Goal: Book appointment/travel/reservation

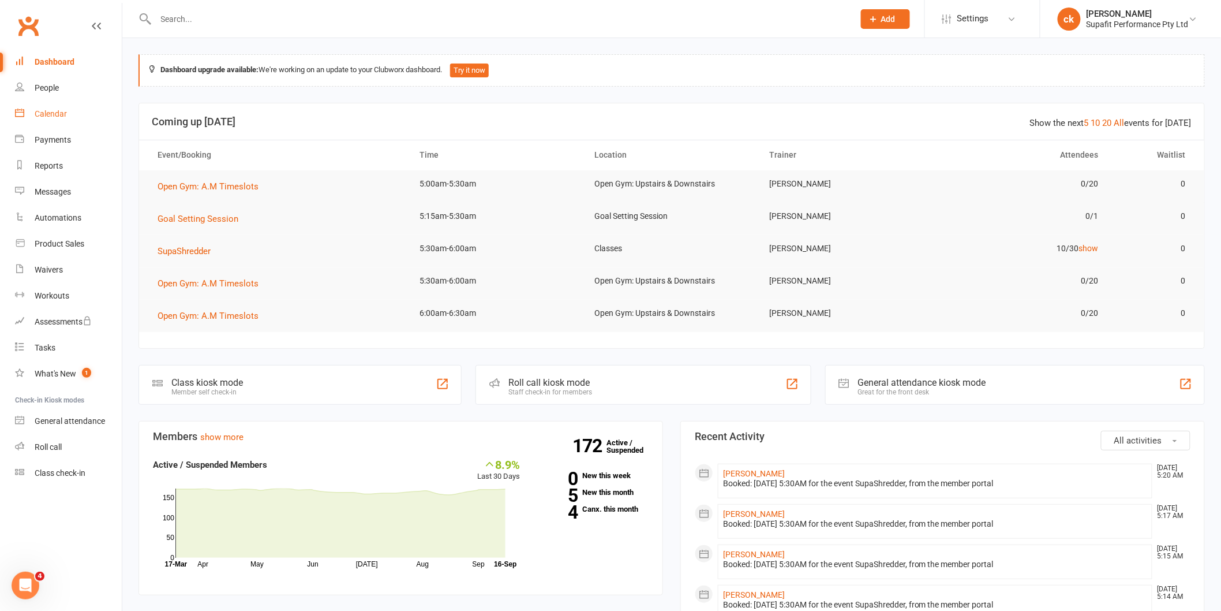
click at [55, 112] on div "Calendar" at bounding box center [51, 113] width 32 height 9
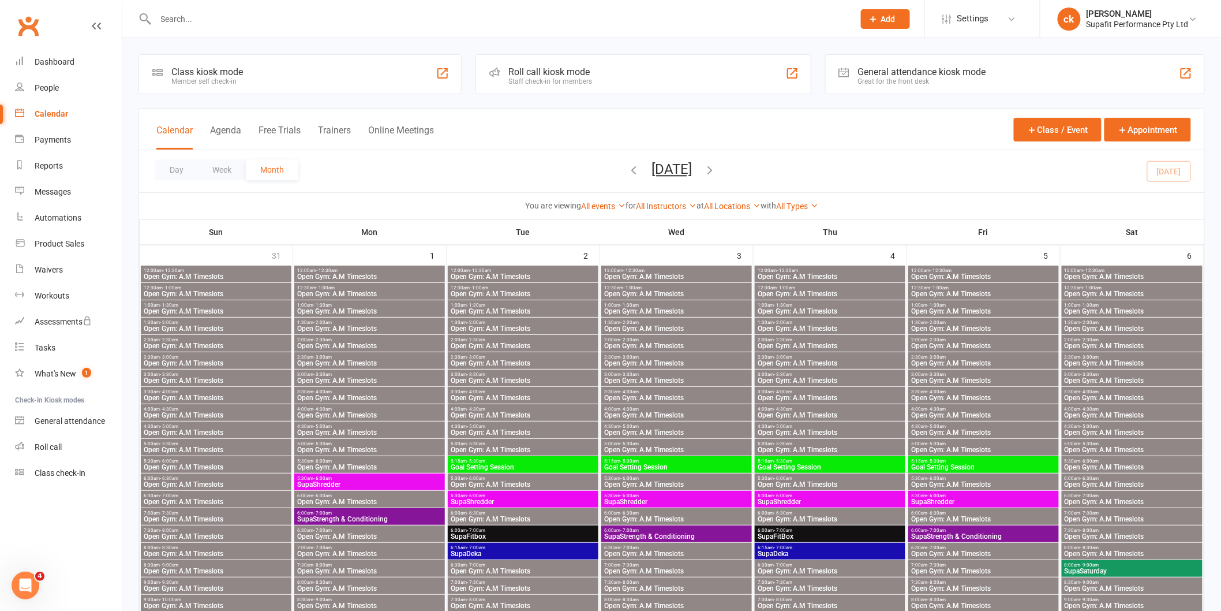
click at [35, 117] on div "Calendar" at bounding box center [51, 113] width 33 height 9
click at [165, 175] on button "Day" at bounding box center [176, 169] width 43 height 21
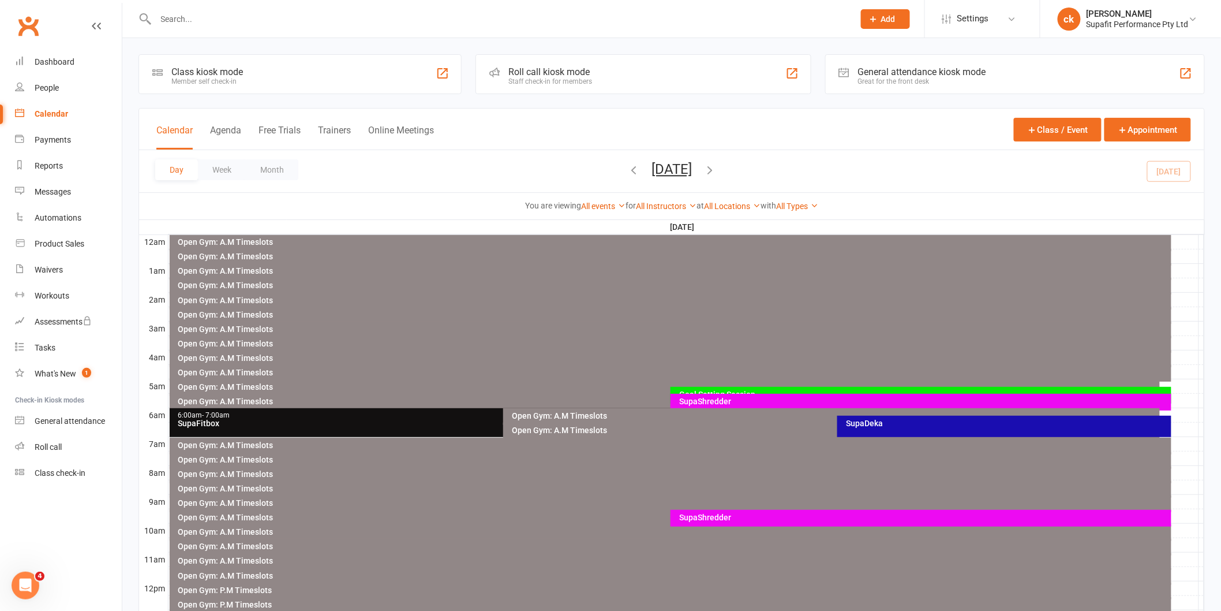
click at [725, 399] on div "SupaShredder" at bounding box center [924, 401] width 491 height 8
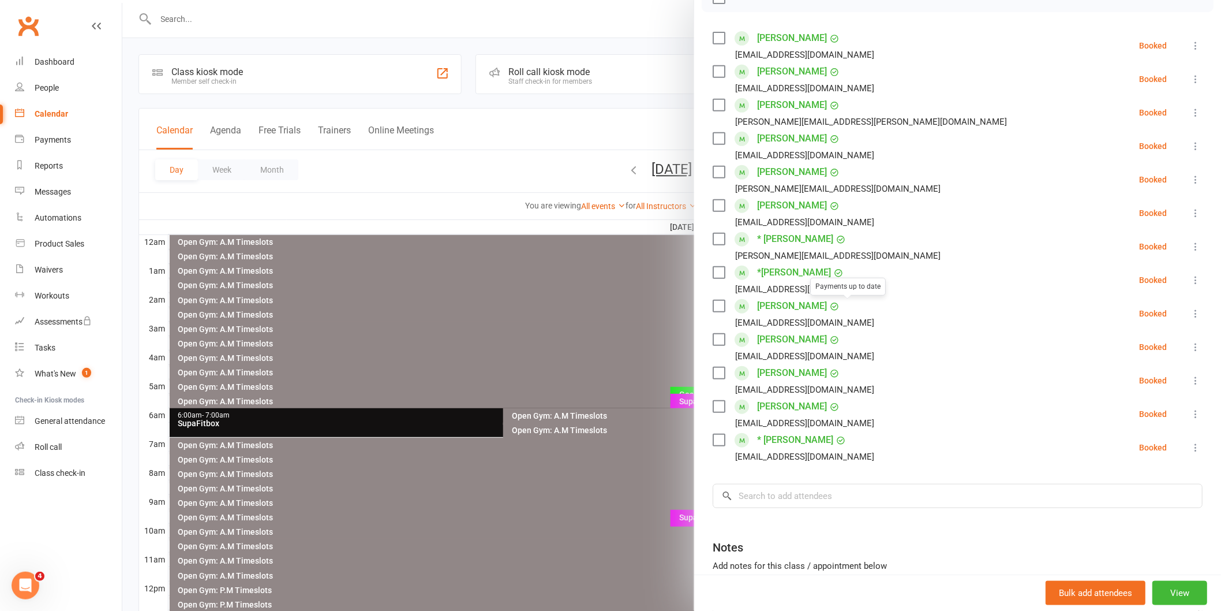
scroll to position [192, 0]
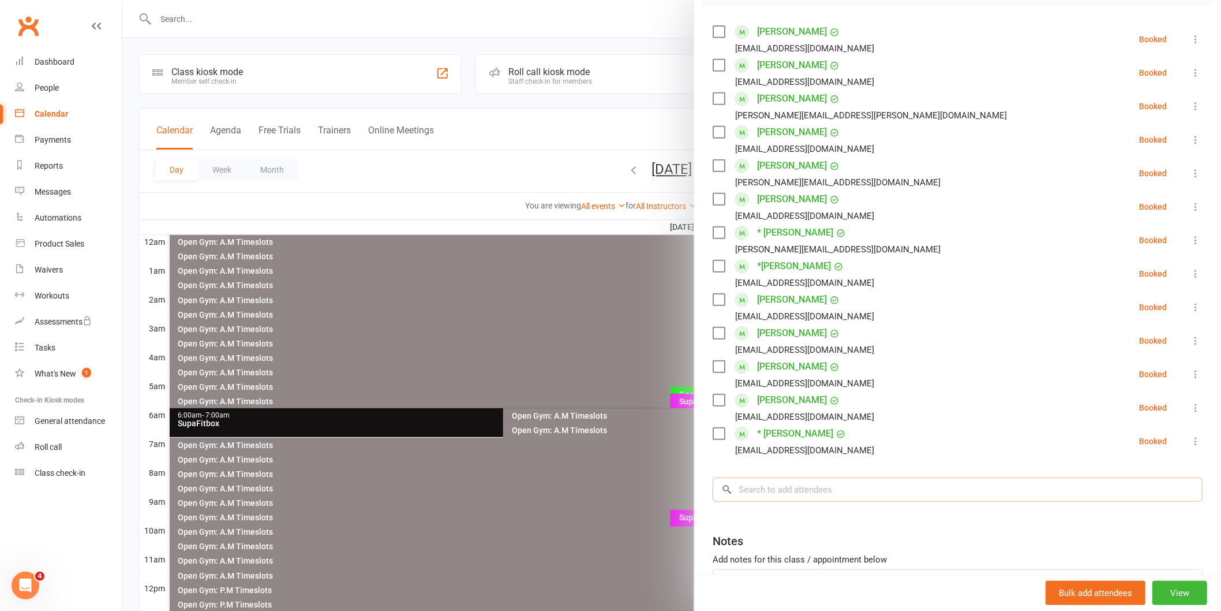
click at [774, 485] on input "search" at bounding box center [958, 489] width 490 height 24
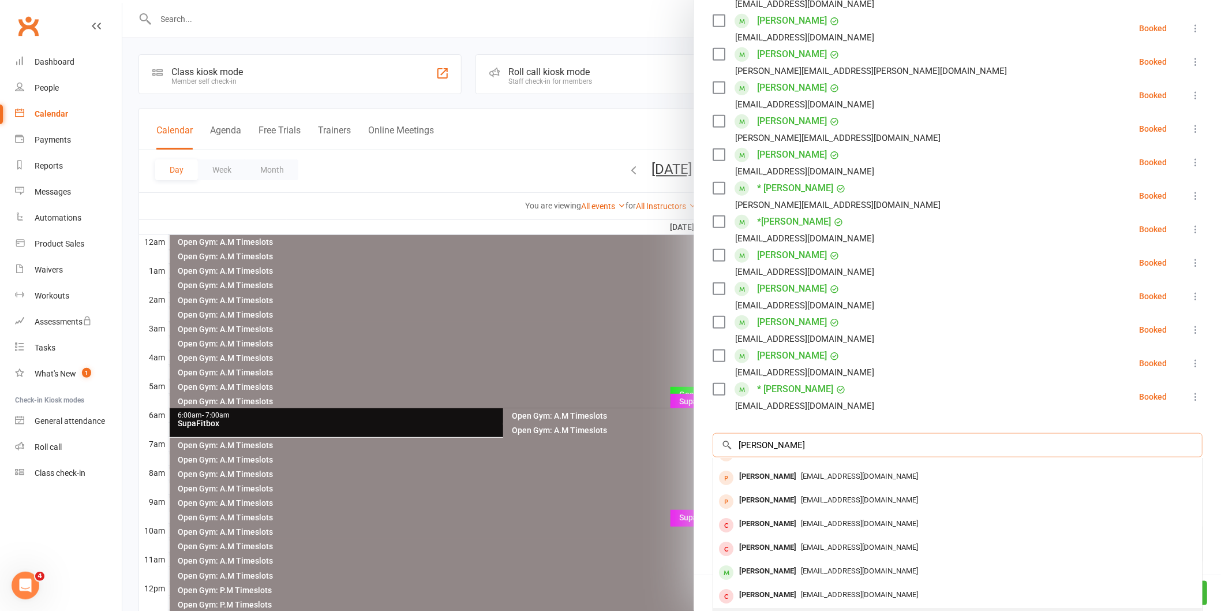
scroll to position [283, 0]
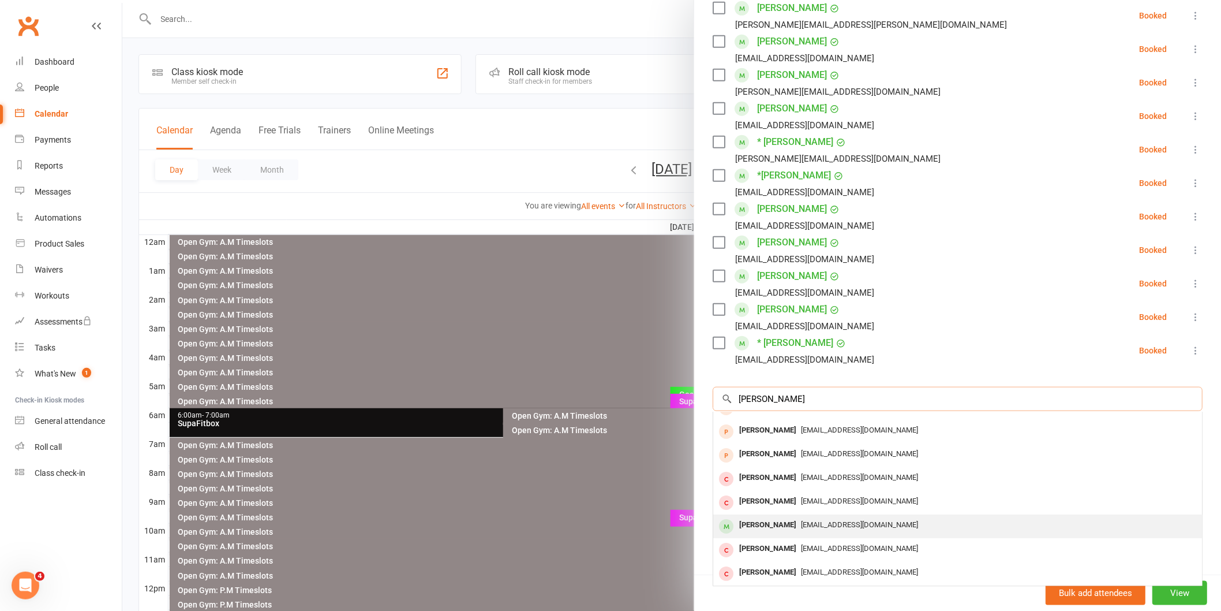
type input "[PERSON_NAME]"
click at [760, 523] on div "[PERSON_NAME]" at bounding box center [768, 525] width 66 height 17
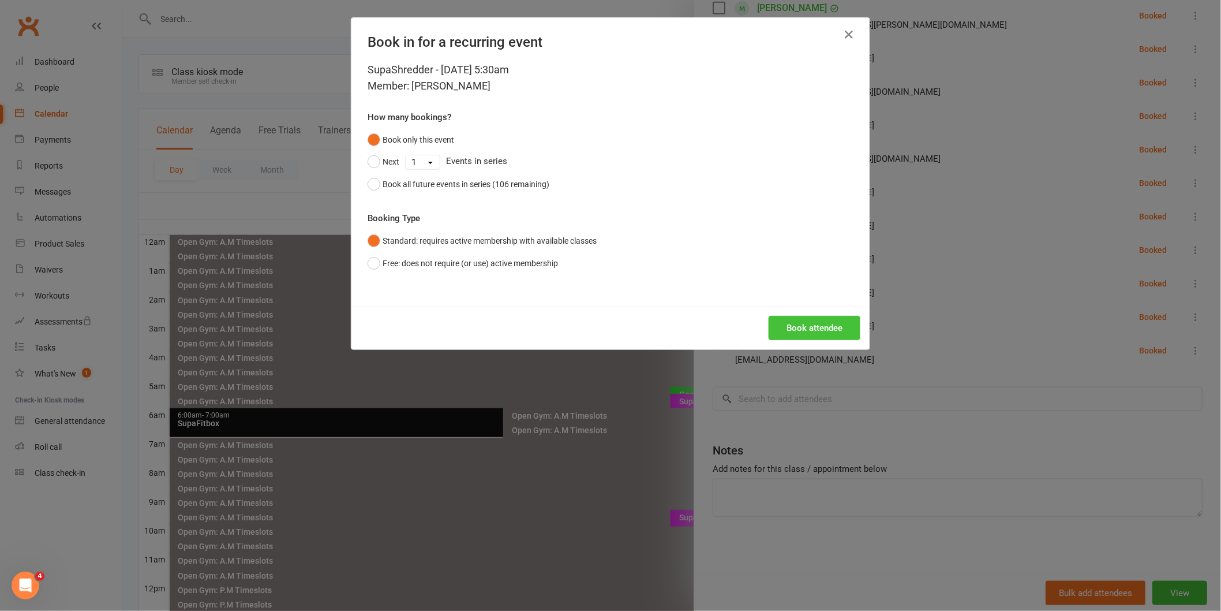
click at [791, 329] on button "Book attendee" at bounding box center [815, 328] width 92 height 24
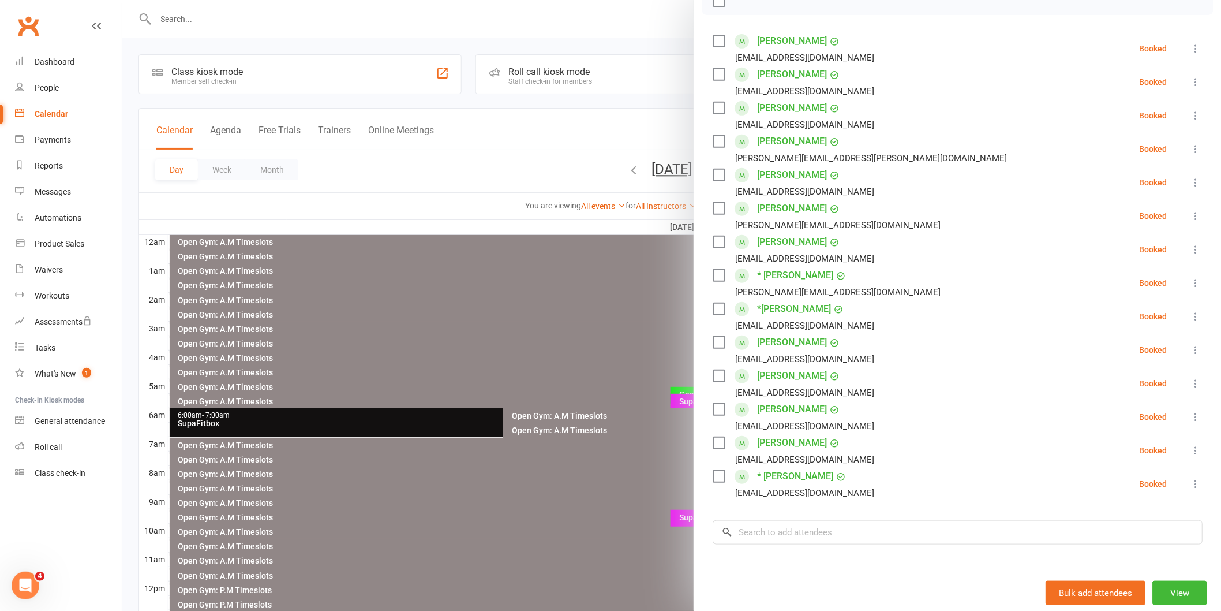
scroll to position [252, 0]
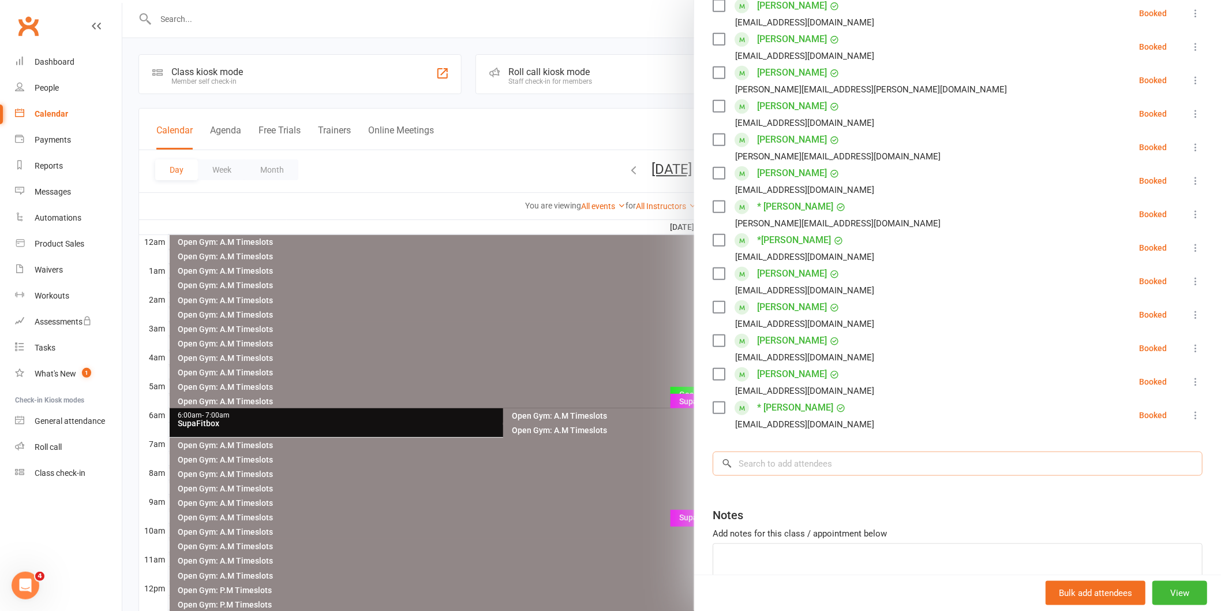
click at [764, 454] on input "search" at bounding box center [958, 463] width 490 height 24
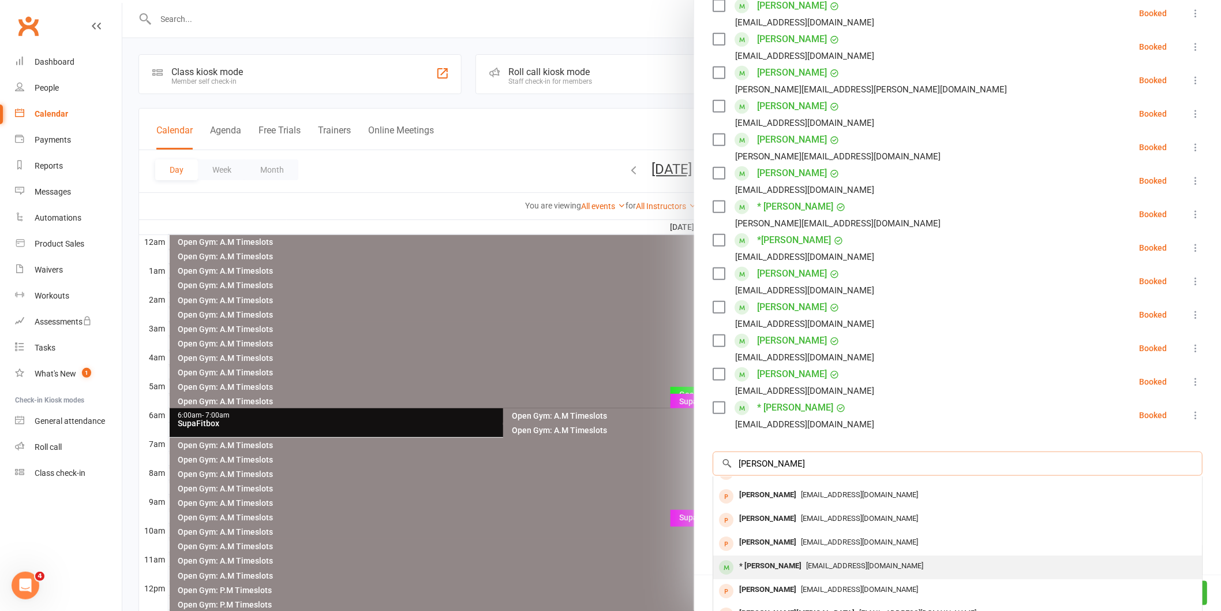
type input "[PERSON_NAME]"
click at [757, 561] on div "* [PERSON_NAME]" at bounding box center [771, 566] width 72 height 17
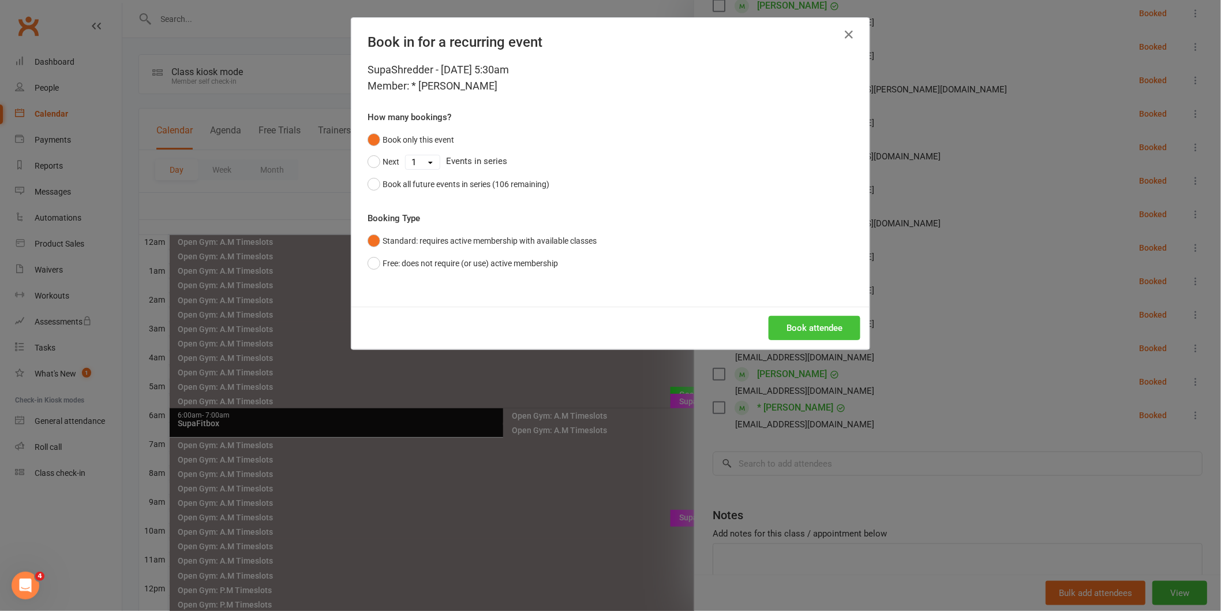
click at [792, 326] on button "Book attendee" at bounding box center [815, 328] width 92 height 24
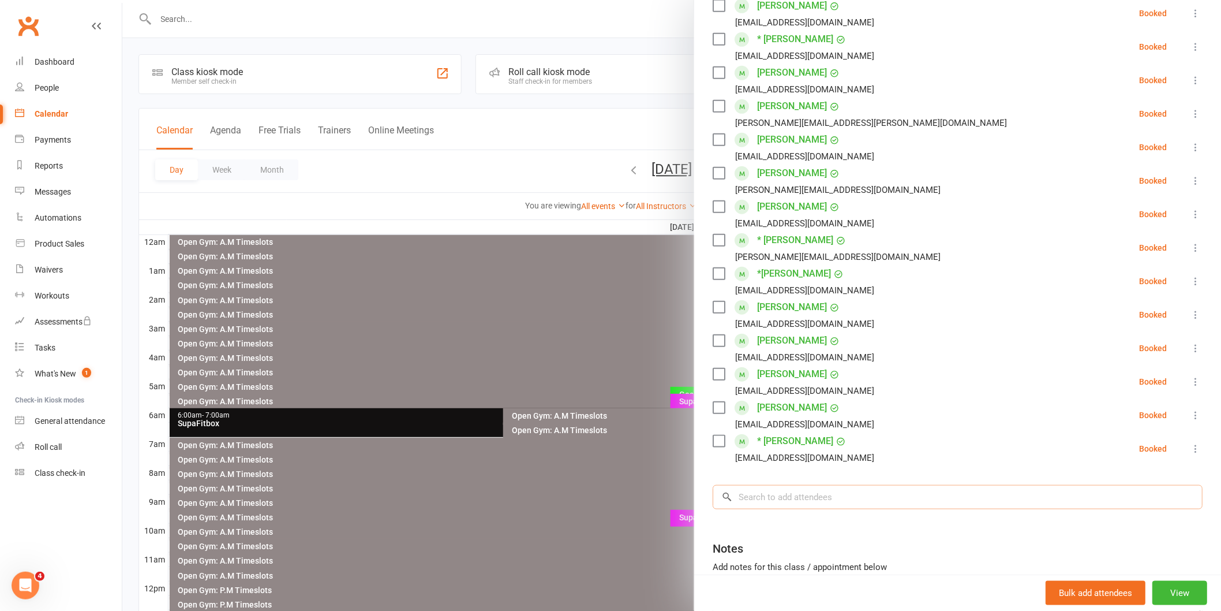
click at [800, 498] on input "search" at bounding box center [958, 497] width 490 height 24
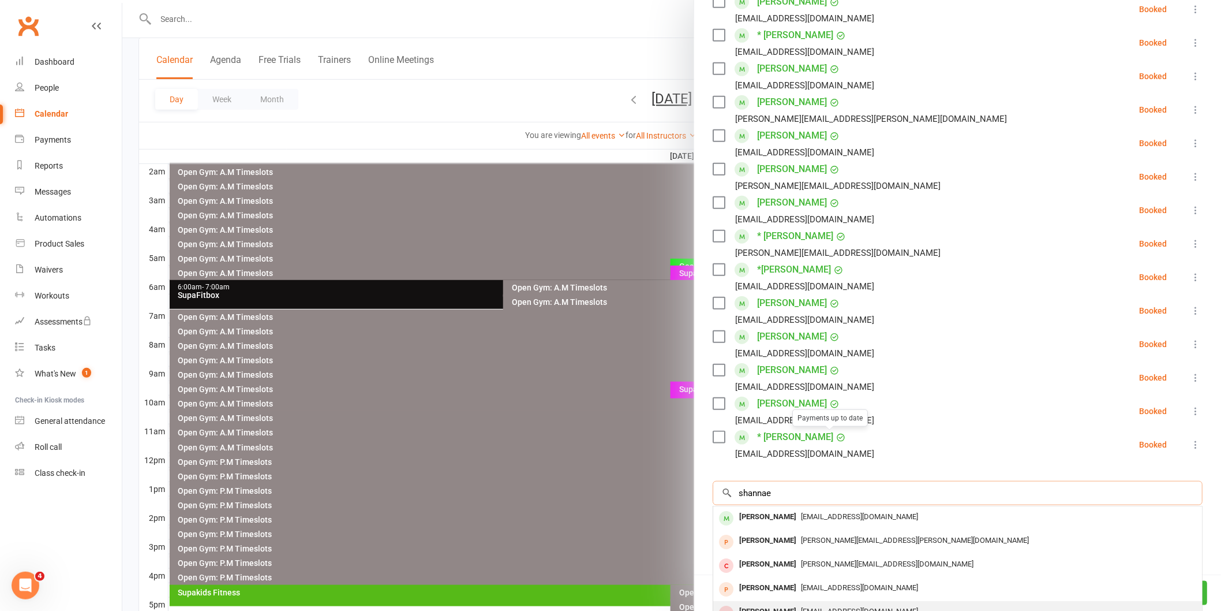
scroll to position [350, 0]
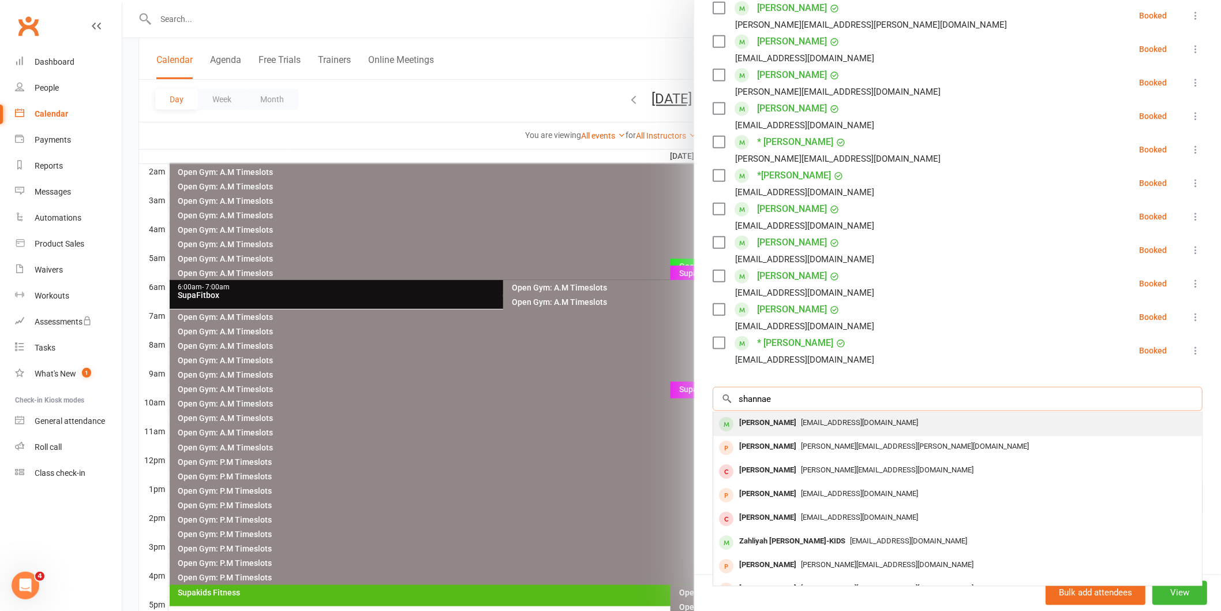
type input "shannae"
click at [766, 425] on div "[PERSON_NAME]" at bounding box center [768, 422] width 66 height 17
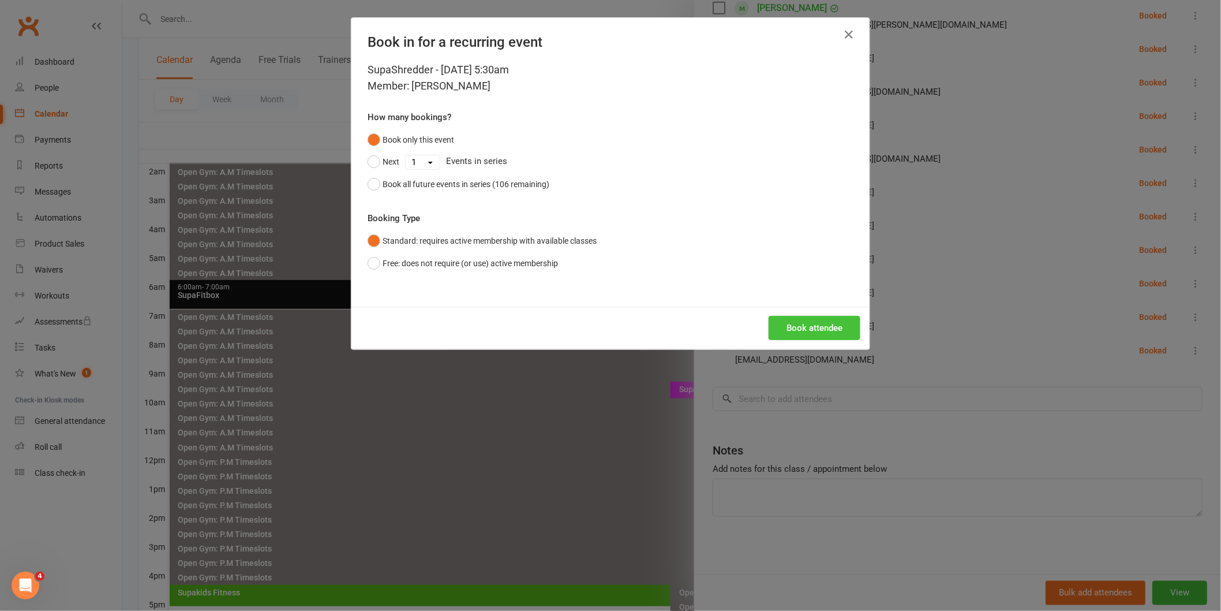
drag, startPoint x: 779, startPoint y: 329, endPoint x: 788, endPoint y: 333, distance: 9.6
click at [779, 328] on button "Book attendee" at bounding box center [815, 328] width 92 height 24
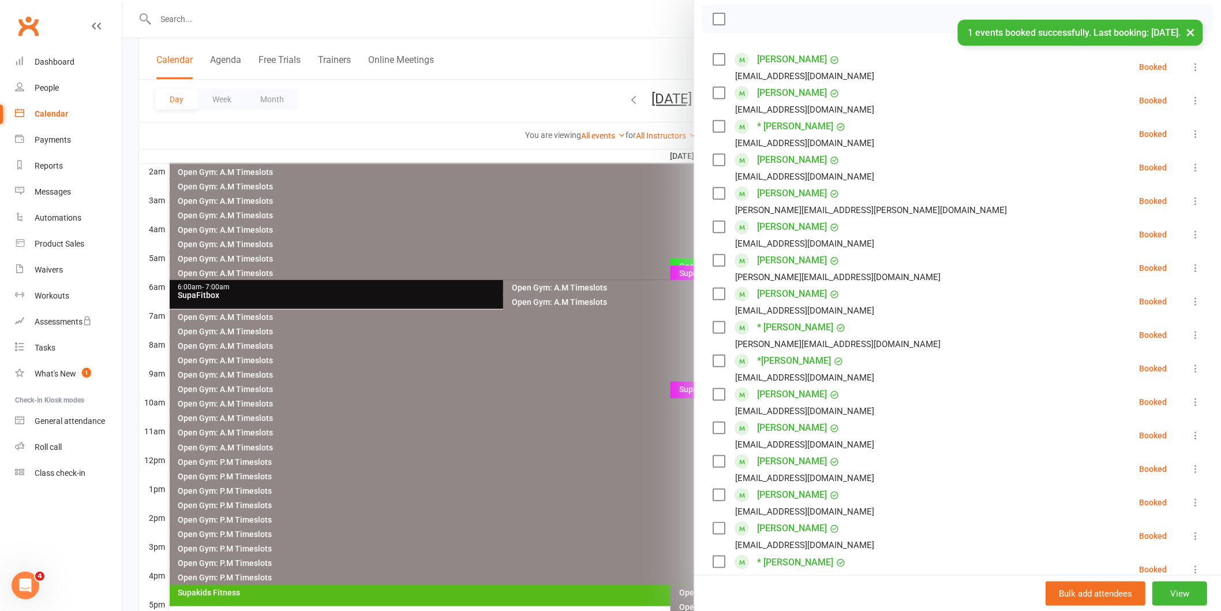
scroll to position [29, 0]
